Goal: Task Accomplishment & Management: Use online tool/utility

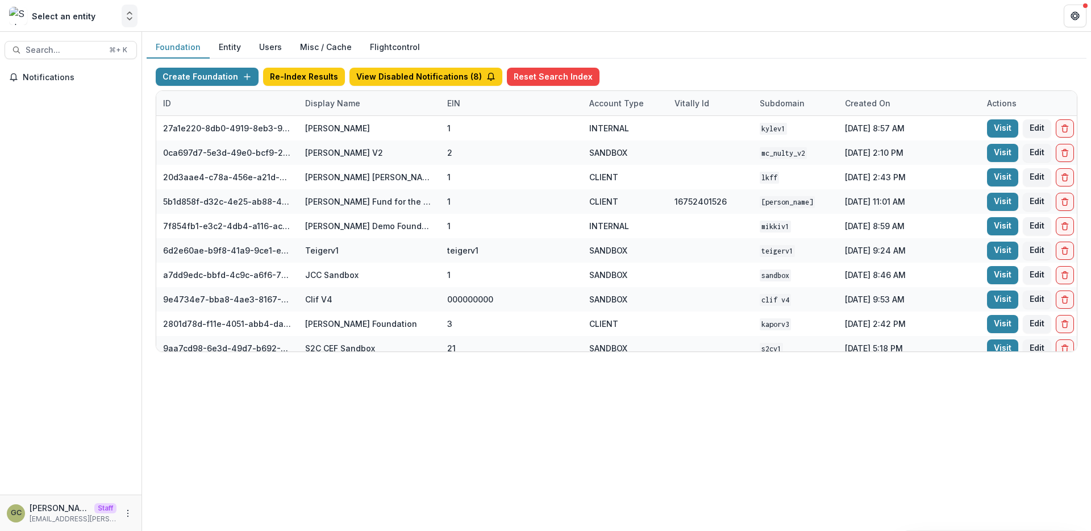
click at [127, 18] on polyline "Open entity switcher" at bounding box center [129, 19] width 5 height 2
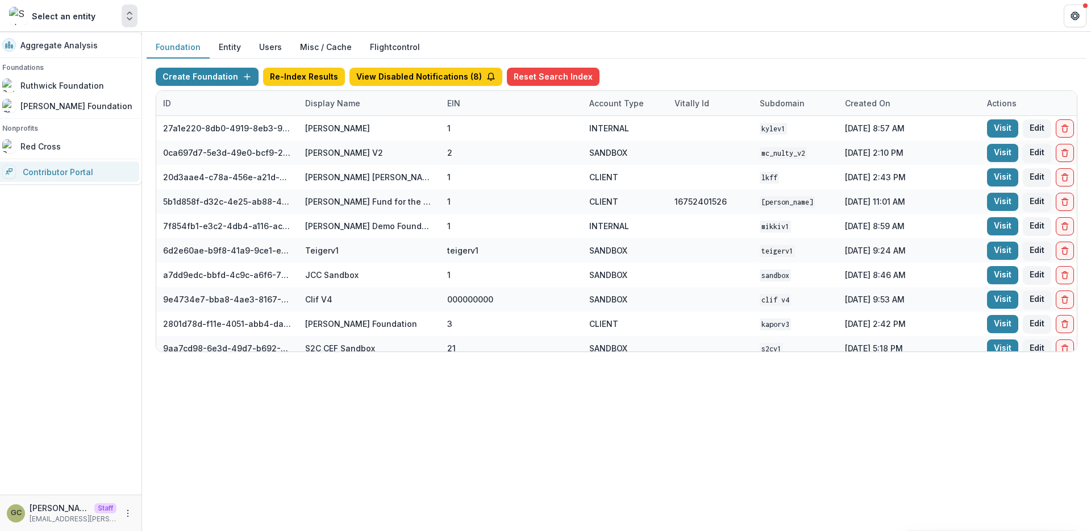
click at [86, 174] on link "Contributor Portal" at bounding box center [67, 171] width 144 height 20
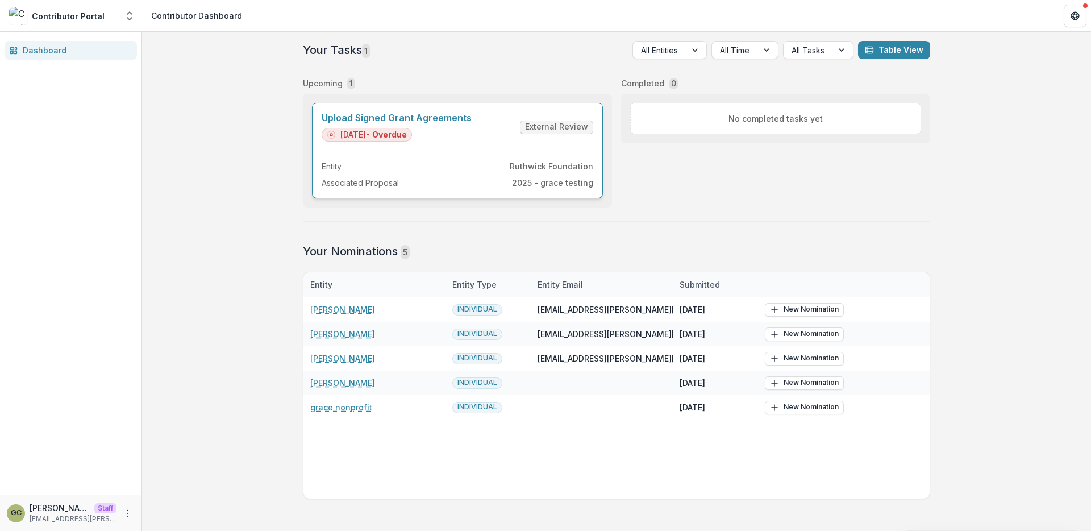
click at [406, 119] on link "Upload Signed Grant Agreements" at bounding box center [397, 118] width 150 height 11
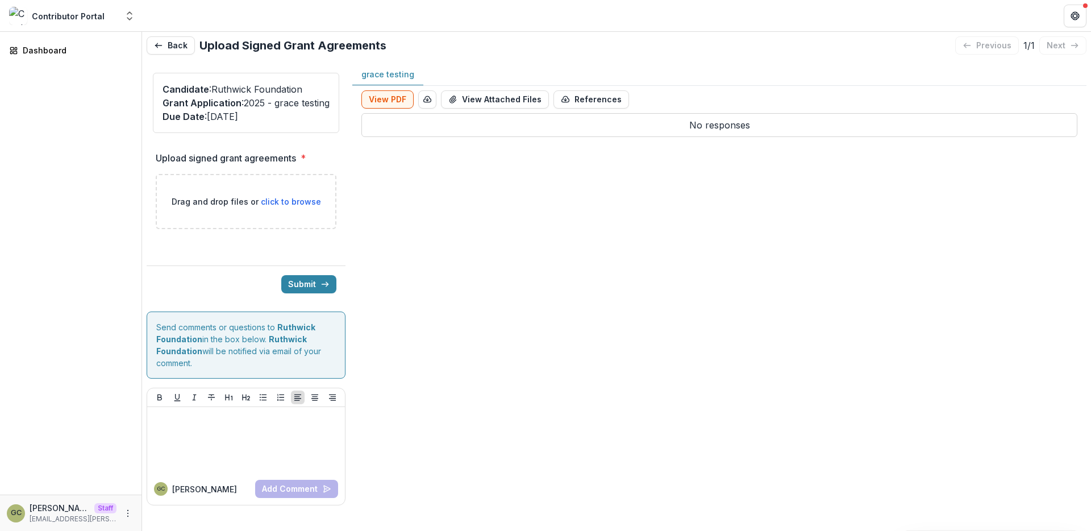
click at [456, 215] on div "No responses" at bounding box center [719, 328] width 716 height 431
click at [593, 185] on div "No responses" at bounding box center [719, 328] width 716 height 431
click at [177, 49] on button "Back" at bounding box center [171, 45] width 48 height 18
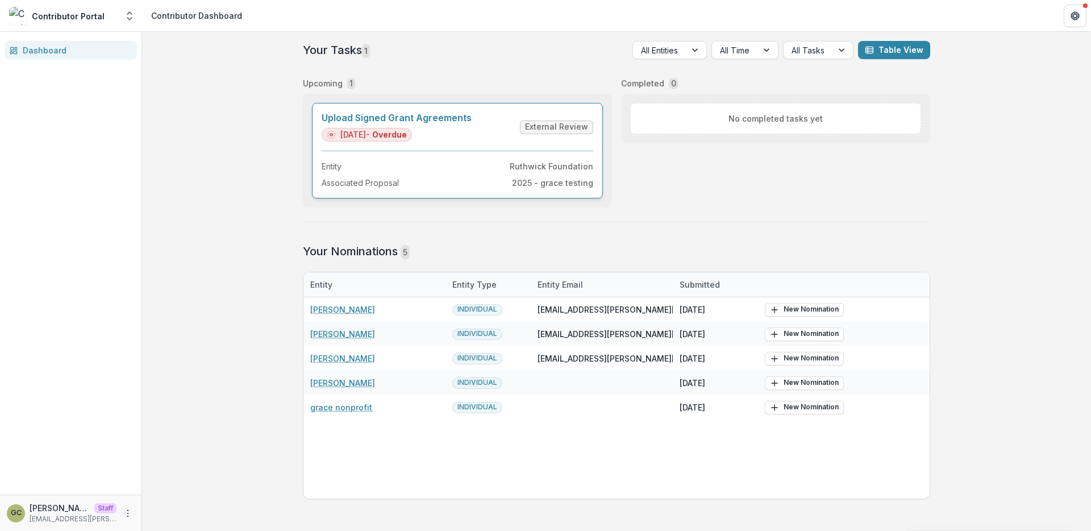
click at [360, 119] on link "Upload Signed Grant Agreements" at bounding box center [397, 118] width 150 height 11
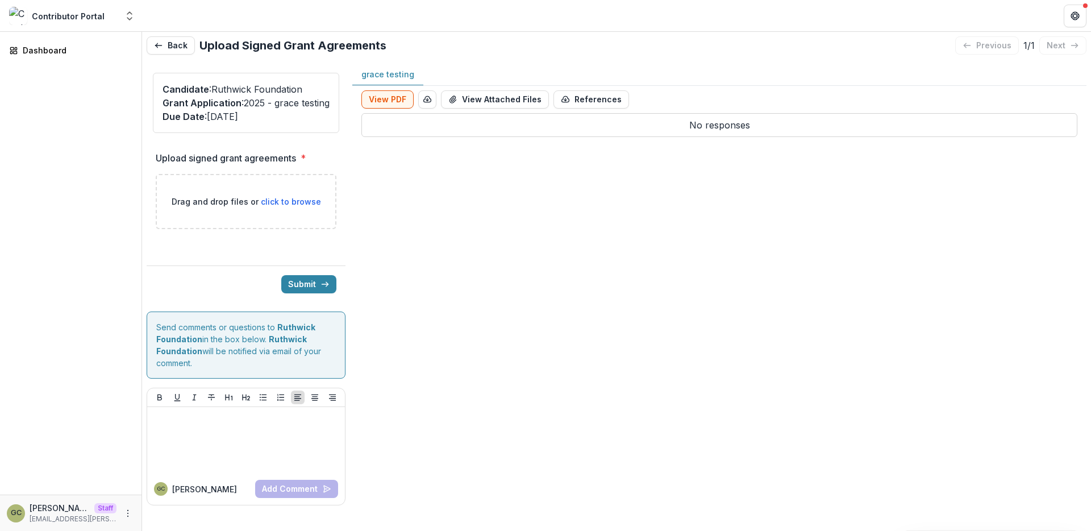
click at [418, 190] on div "No responses" at bounding box center [719, 328] width 716 height 431
click at [124, 16] on icon "Open entity switcher" at bounding box center [129, 15] width 11 height 11
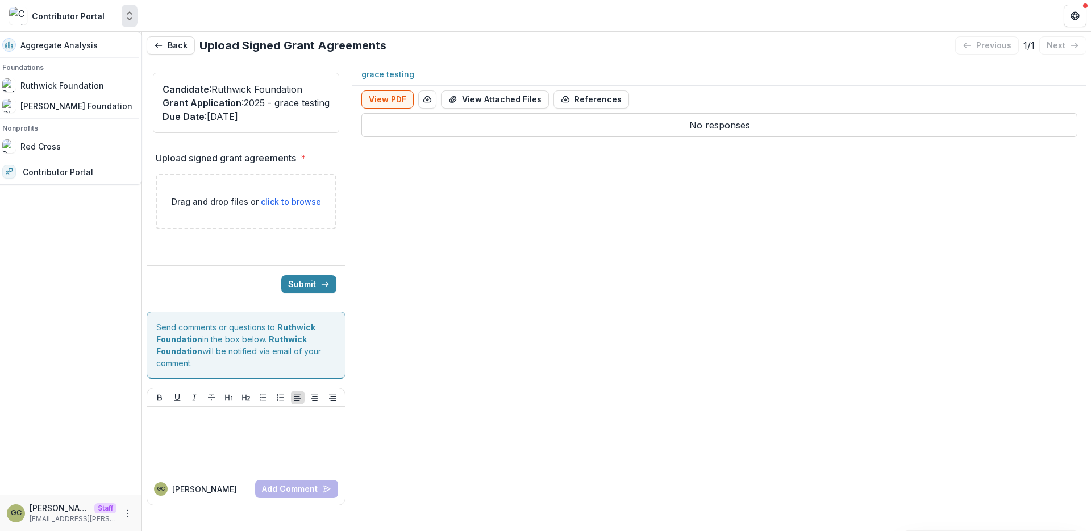
click at [113, 484] on div "Dashboard" at bounding box center [70, 263] width 141 height 463
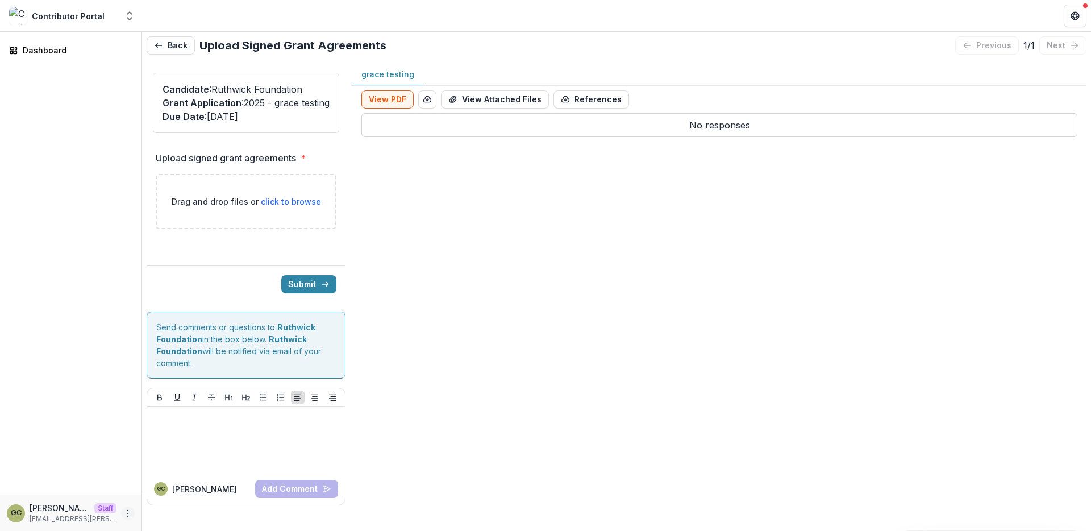
click at [126, 511] on icon "More" at bounding box center [127, 513] width 9 height 9
click at [169, 506] on button "Logout" at bounding box center [203, 507] width 122 height 19
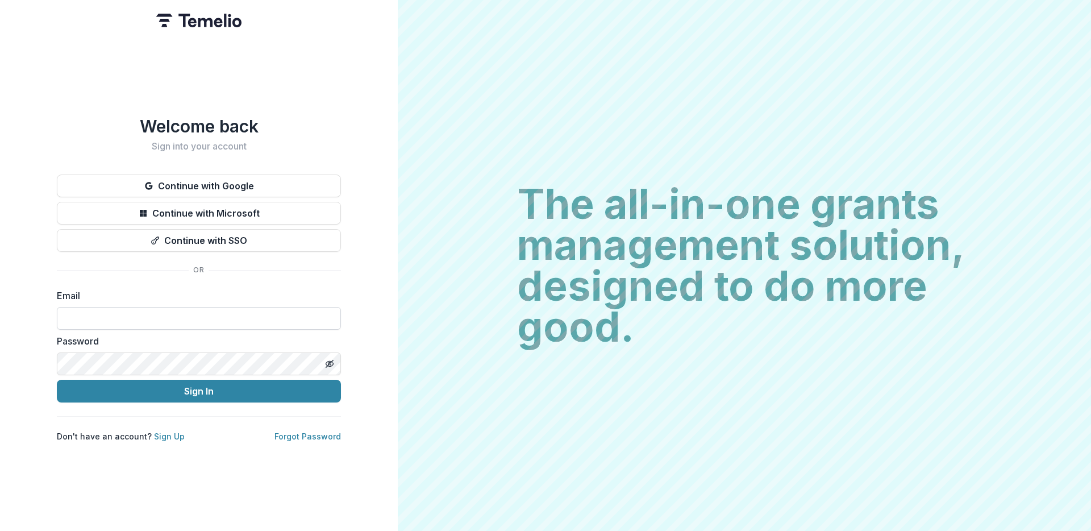
click at [181, 310] on input at bounding box center [199, 318] width 284 height 23
type input "**********"
click at [57, 380] on button "Sign In" at bounding box center [199, 391] width 284 height 23
